Goal: Manage account settings

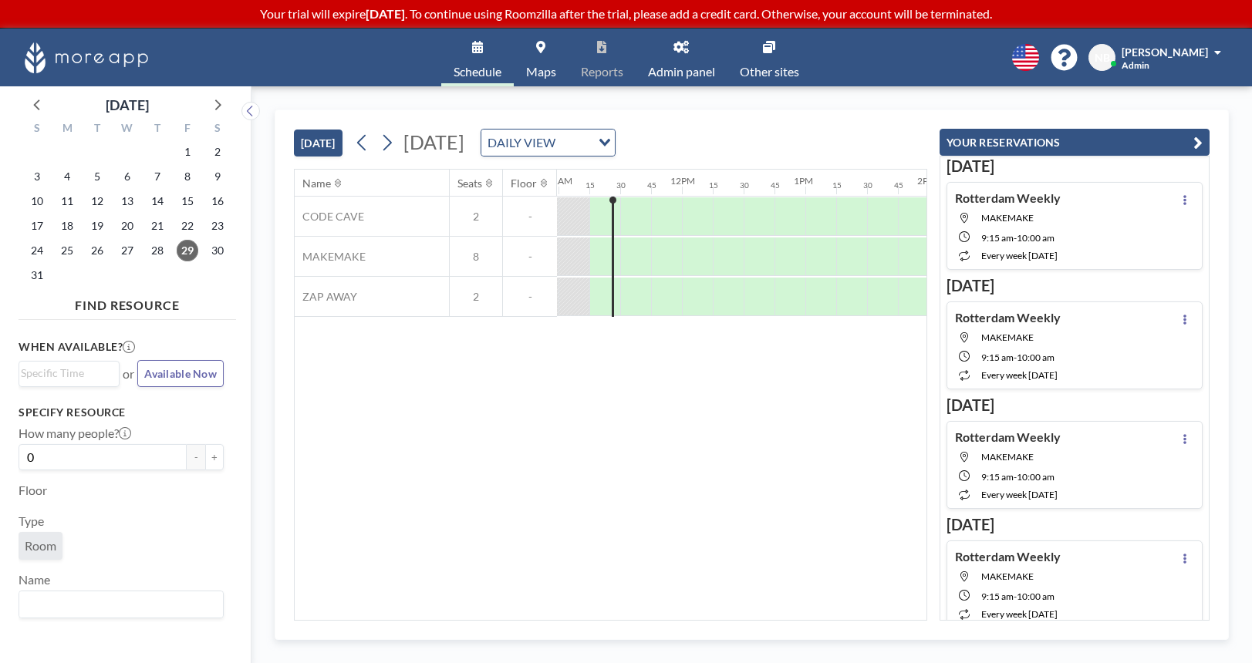
scroll to position [0, 1358]
click at [540, 21] on p "Your trial will expire in 5 days . To continue using Roomzilla after the trial,…" at bounding box center [626, 13] width 1252 height 15
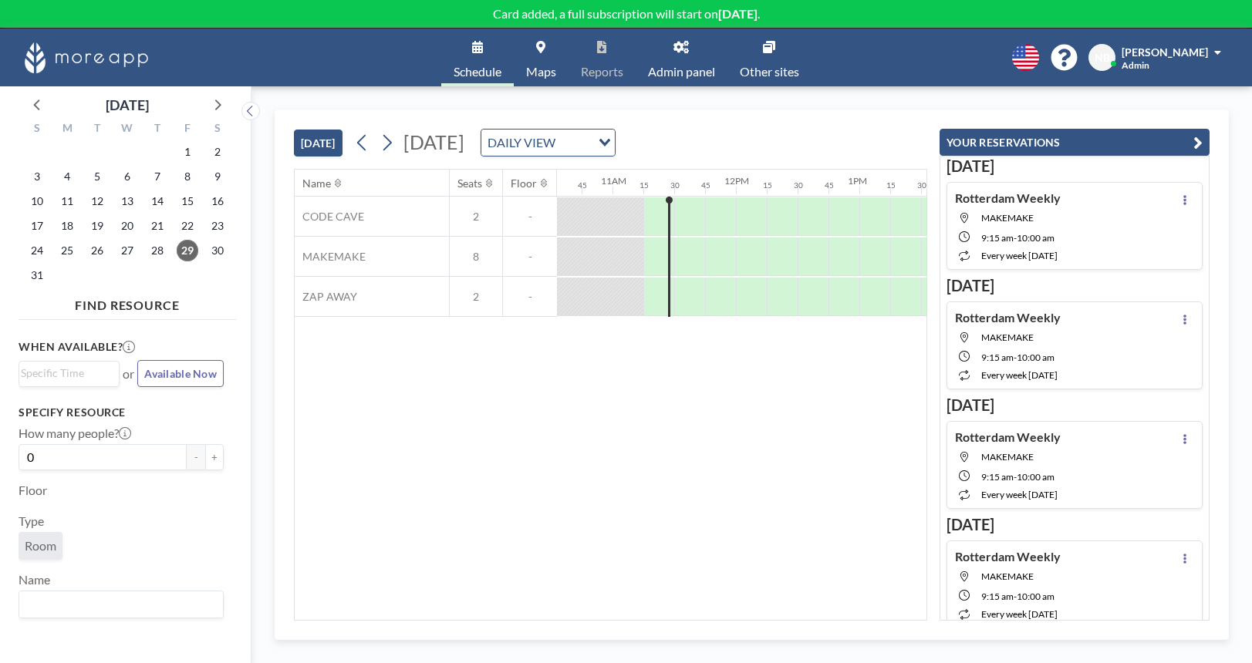
scroll to position [0, 1358]
click at [478, 15] on p "Card added, a full subscription will start on September 4th ." at bounding box center [626, 13] width 1252 height 15
click at [669, 71] on span "Admin panel" at bounding box center [681, 72] width 67 height 12
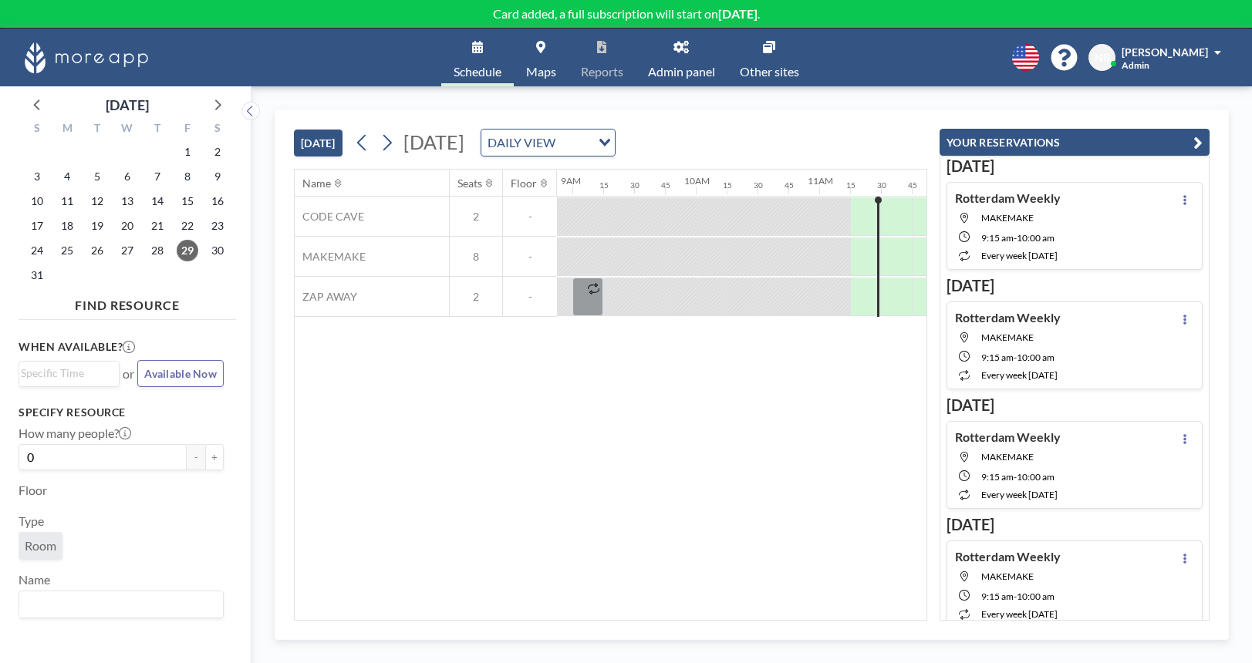
scroll to position [0, 861]
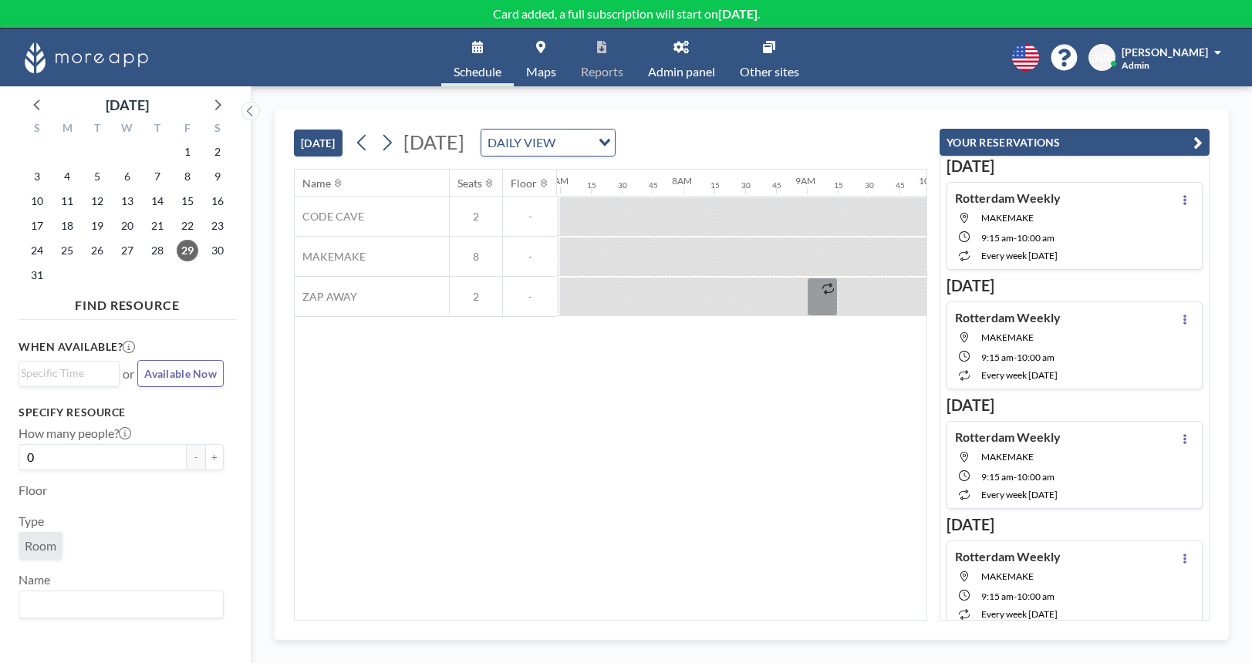
click at [391, 150] on icon at bounding box center [387, 142] width 15 height 23
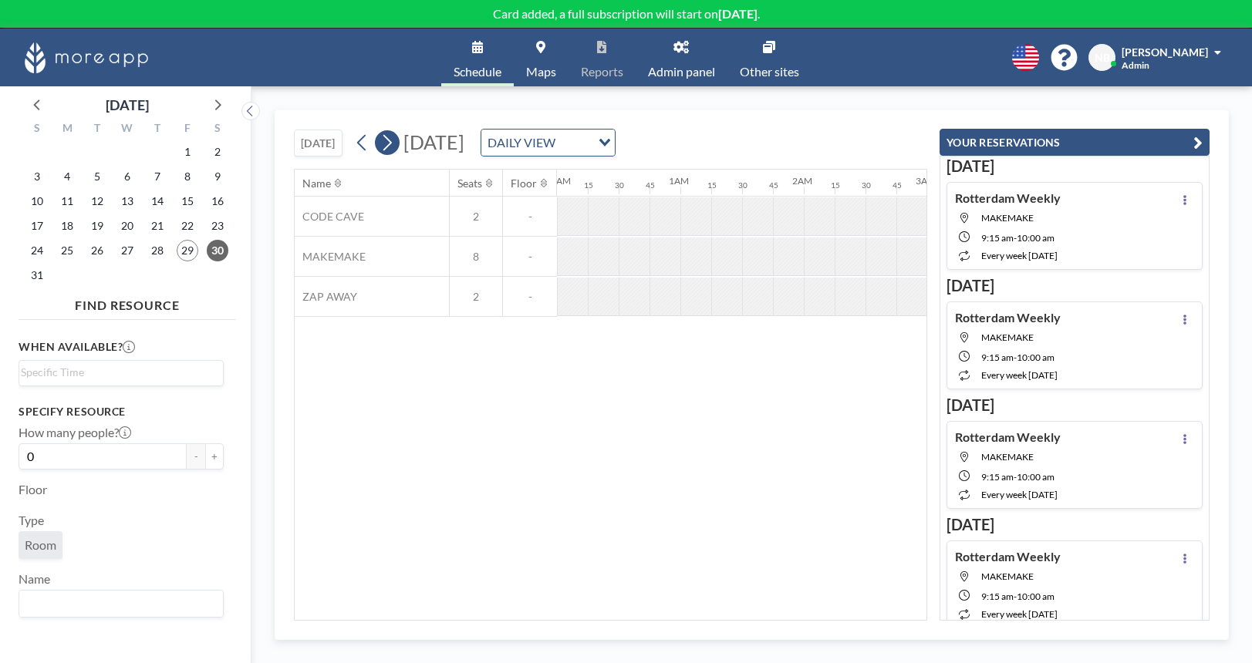
click at [391, 150] on icon at bounding box center [387, 142] width 15 height 23
click at [400, 147] on button at bounding box center [387, 142] width 25 height 25
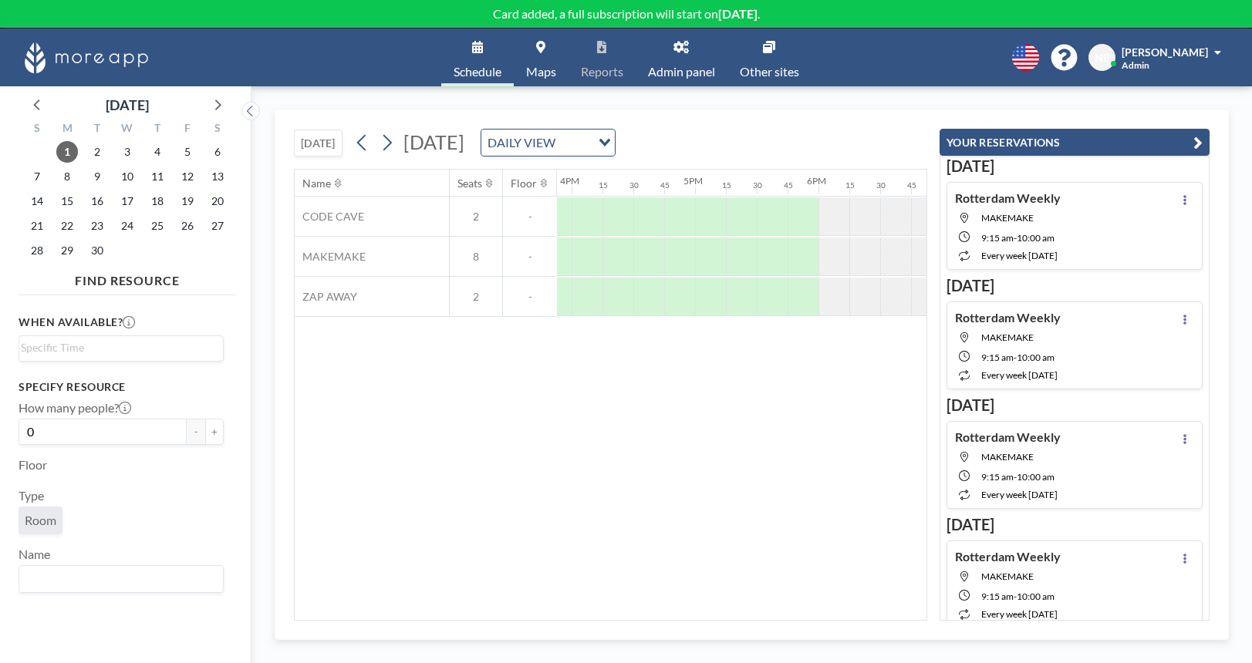
scroll to position [0, 1961]
